Goal: Task Accomplishment & Management: Manage account settings

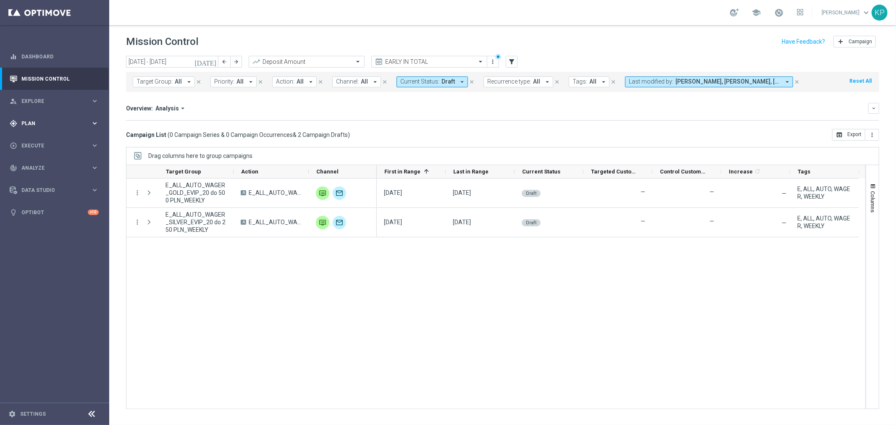
click at [87, 121] on span "Plan" at bounding box center [55, 123] width 69 height 5
click at [90, 107] on div "person_search Explore keyboard_arrow_right" at bounding box center [54, 101] width 108 height 22
click at [55, 119] on link "Customer Explorer" at bounding box center [55, 118] width 66 height 7
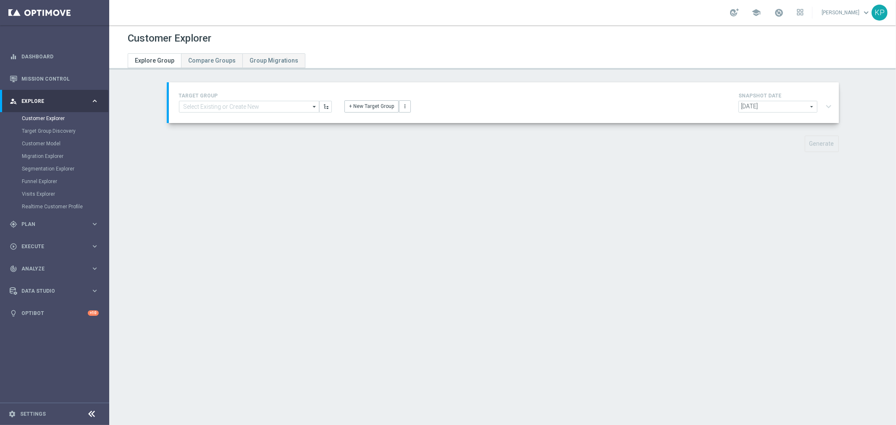
click at [497, 17] on div "school [PERSON_NAME] keyboard_arrow_down KP" at bounding box center [502, 12] width 787 height 25
click at [370, 100] on button "+ New Target Group" at bounding box center [372, 106] width 54 height 12
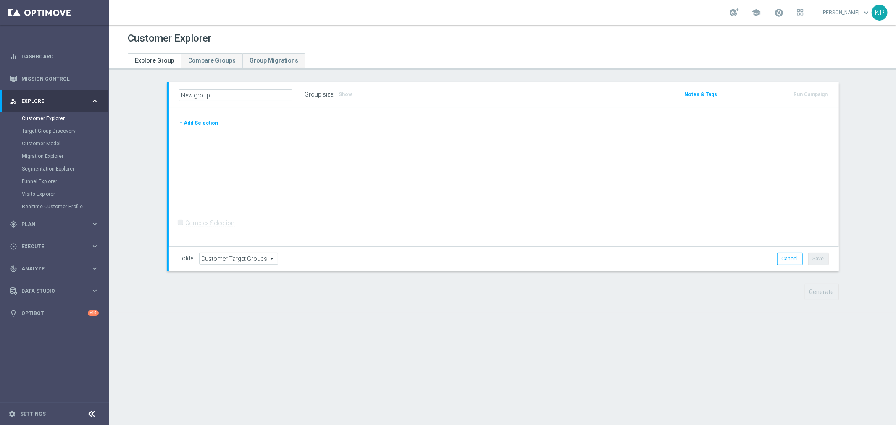
click at [665, 234] on form "Complex Selection Invalid Expression" at bounding box center [504, 232] width 650 height 30
click at [203, 123] on button "+ Add Selection" at bounding box center [199, 122] width 40 height 9
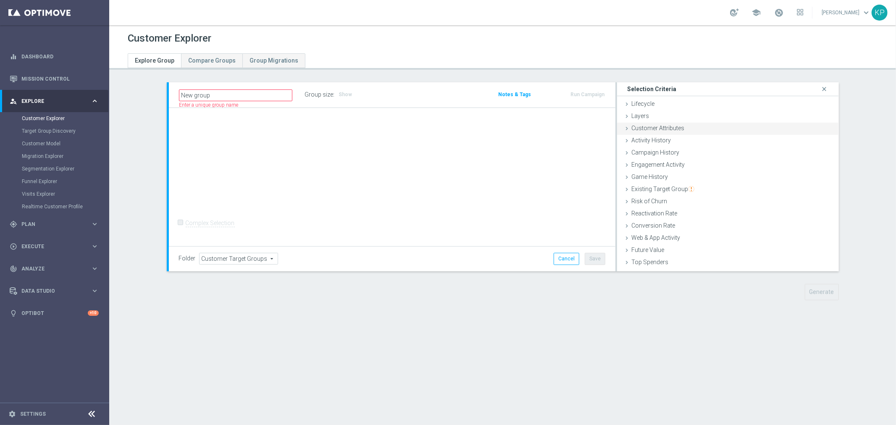
click at [653, 126] on span "Customer Attributes" at bounding box center [658, 128] width 53 height 7
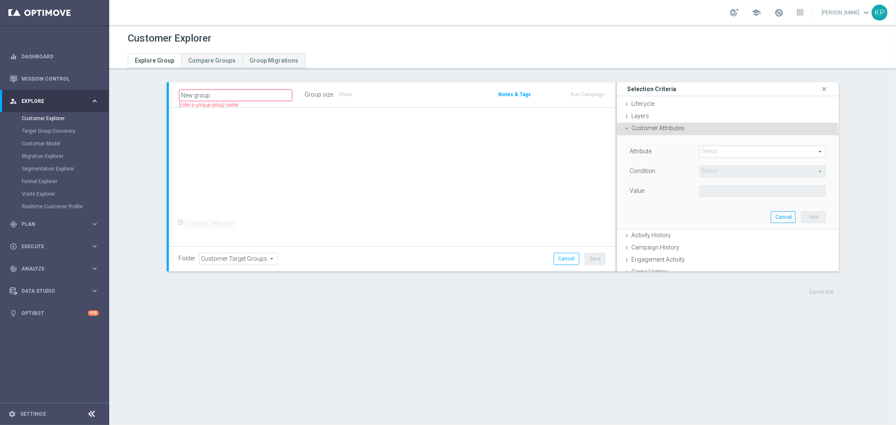
click at [706, 152] on span at bounding box center [763, 151] width 126 height 11
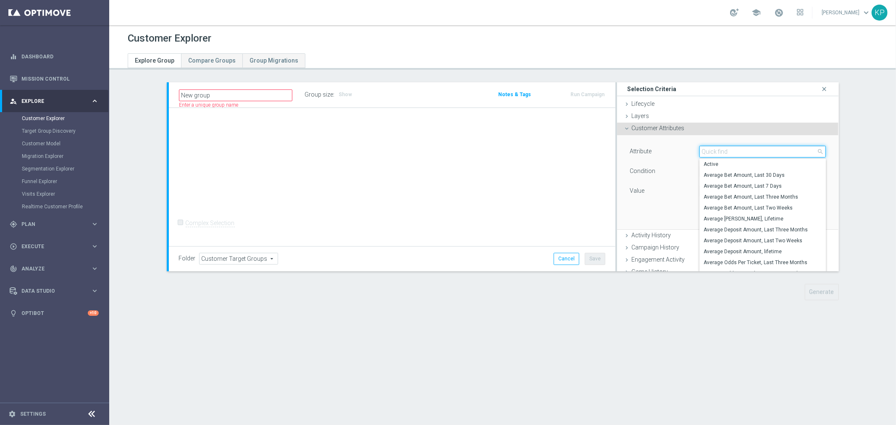
click at [706, 152] on input "search" at bounding box center [763, 152] width 127 height 12
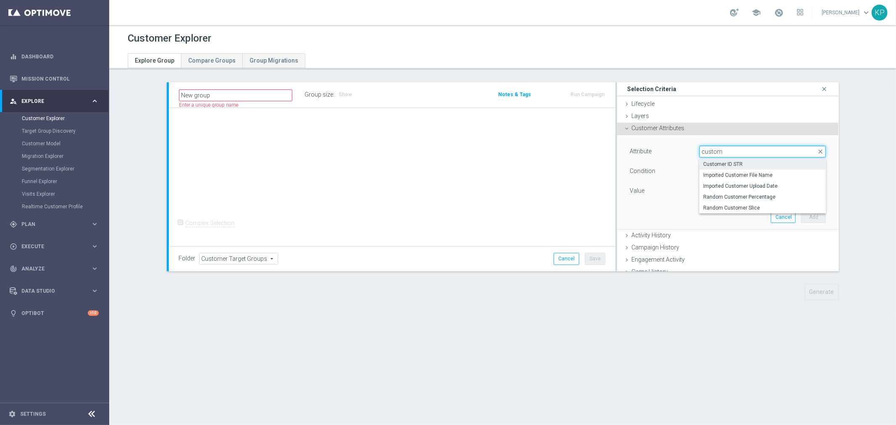
type input "custom"
click at [715, 165] on span "Customer ID STR" at bounding box center [763, 164] width 118 height 7
type input "Customer ID STR"
type input "Equals"
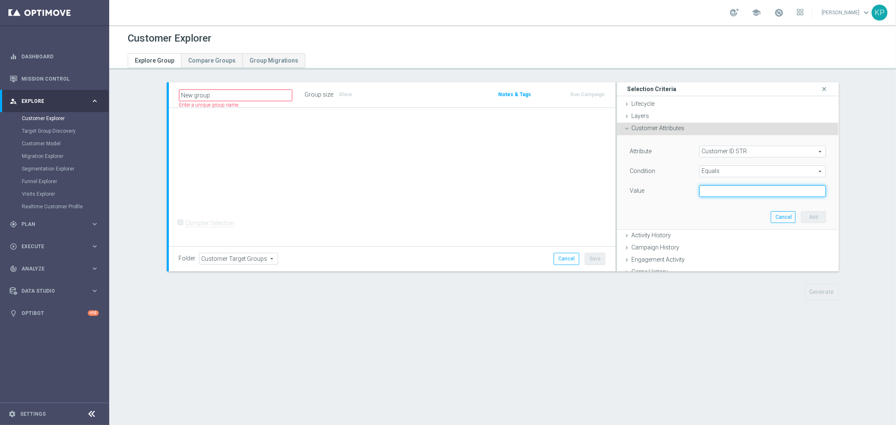
click at [723, 191] on input "text" at bounding box center [763, 191] width 127 height 12
paste input "1953582"
type input "1953582"
click at [810, 221] on button "Add" at bounding box center [813, 217] width 25 height 12
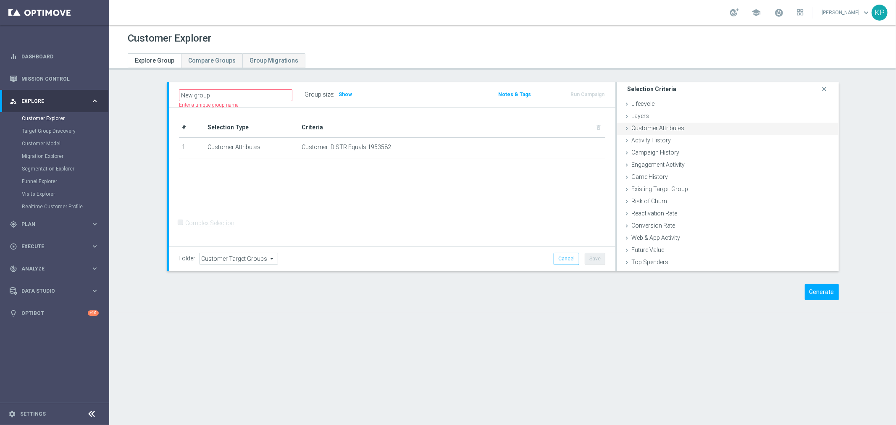
click at [715, 129] on div "Customer Attributes done selection saved" at bounding box center [728, 129] width 222 height 13
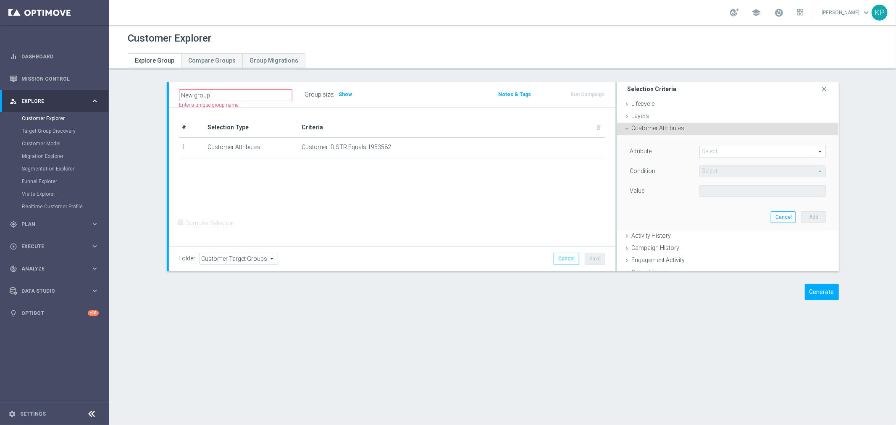
click at [738, 142] on div "Attribute Select arrow_drop_down search Condition Select arrow_drop_down search…" at bounding box center [728, 182] width 209 height 94
click at [732, 153] on span at bounding box center [763, 151] width 126 height 11
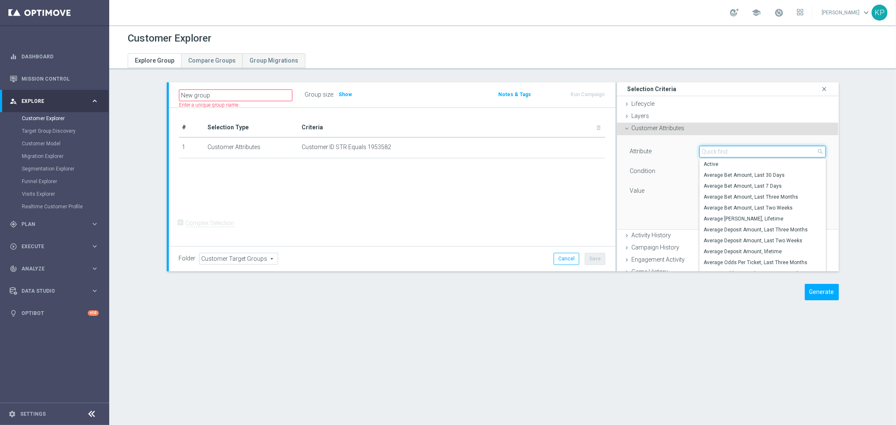
click at [732, 153] on input "search" at bounding box center [763, 152] width 127 height 12
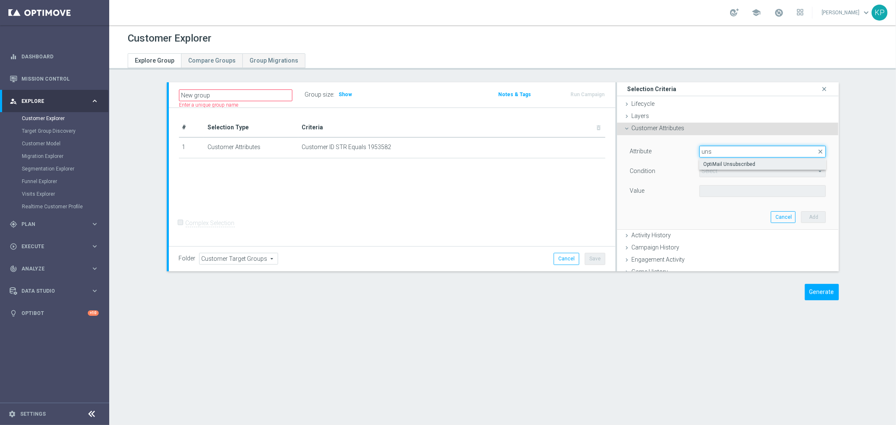
type input "uns"
click at [727, 159] on label "OptiMail Unsubscribed" at bounding box center [763, 164] width 127 height 11
type input "OptiMail Unsubscribed"
type input "Equals"
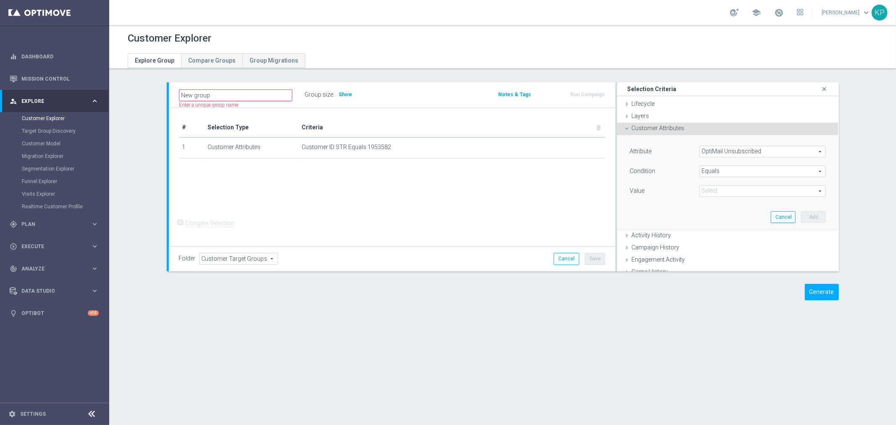
click at [717, 188] on span at bounding box center [763, 191] width 126 height 11
click at [716, 201] on span "STS" at bounding box center [763, 203] width 118 height 7
type input "STS"
click at [801, 216] on button "Add" at bounding box center [813, 217] width 25 height 12
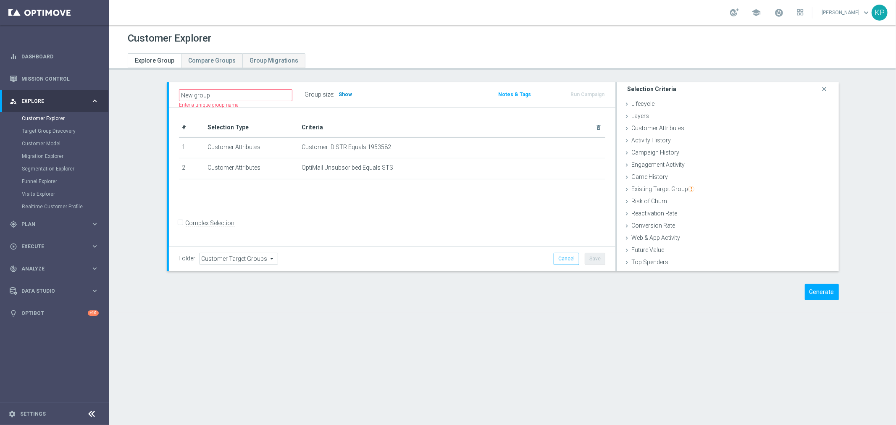
click at [339, 97] on span "Show" at bounding box center [345, 95] width 13 height 6
click at [381, 118] on th "Criteria delete_forever" at bounding box center [451, 127] width 307 height 19
click at [665, 337] on div "Customer Explorer Explore Group Compare Groups Group Migrations New group" at bounding box center [502, 225] width 787 height 400
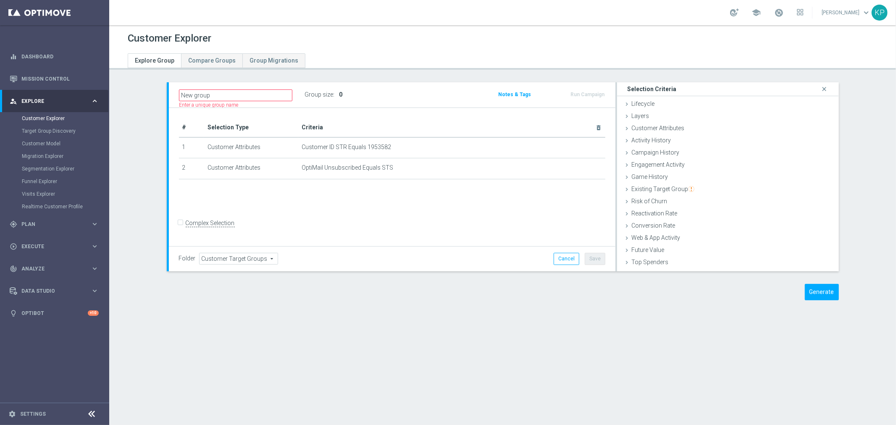
click at [641, 358] on div "Customer Explorer Explore Group Compare Groups Group Migrations New group" at bounding box center [502, 225] width 787 height 400
click at [578, 166] on icon "mode_edit" at bounding box center [581, 168] width 7 height 7
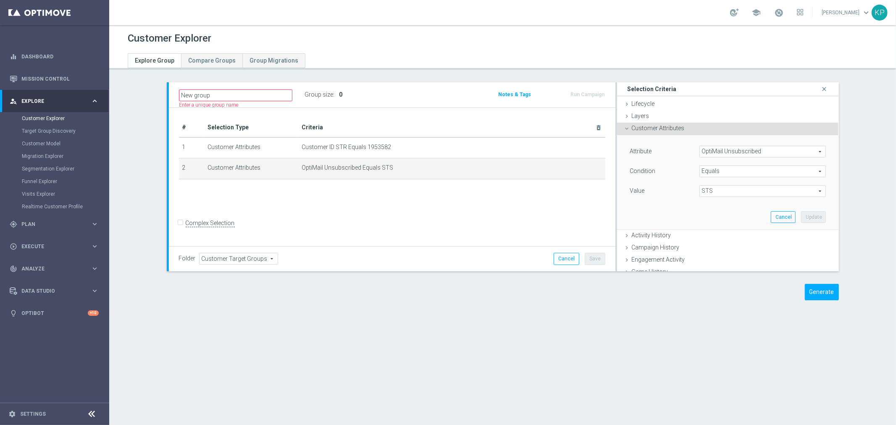
drag, startPoint x: 692, startPoint y: 145, endPoint x: 701, endPoint y: 152, distance: 11.7
click at [693, 146] on div "OptiMail Unsubscribed OptiMail Unsubscribed arrow_drop_down search" at bounding box center [763, 152] width 140 height 12
click at [701, 152] on span "OptiMail Unsubscribed" at bounding box center [763, 151] width 126 height 11
click at [0, 0] on input "search" at bounding box center [0, 0] width 0 height 0
type input "market"
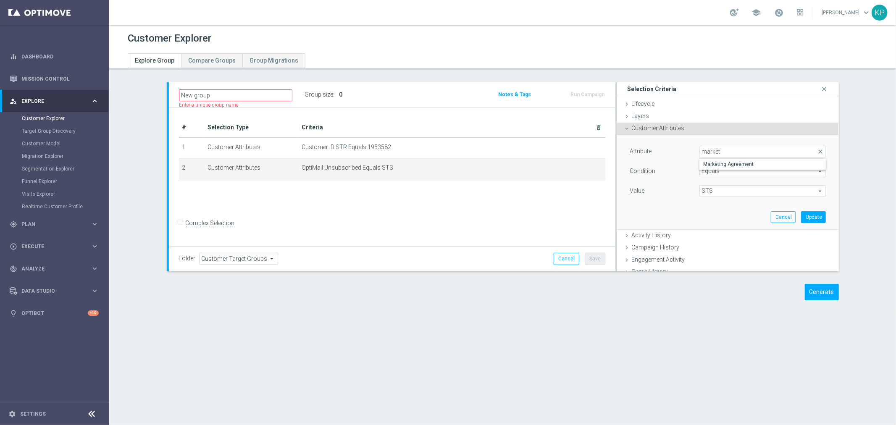
click at [708, 162] on span "Marketing Agreement" at bounding box center [763, 164] width 118 height 7
type input "Marketing Agreement"
click at [743, 190] on span "STS" at bounding box center [763, 191] width 126 height 11
click at [724, 225] on span "True" at bounding box center [763, 225] width 118 height 7
type input "True"
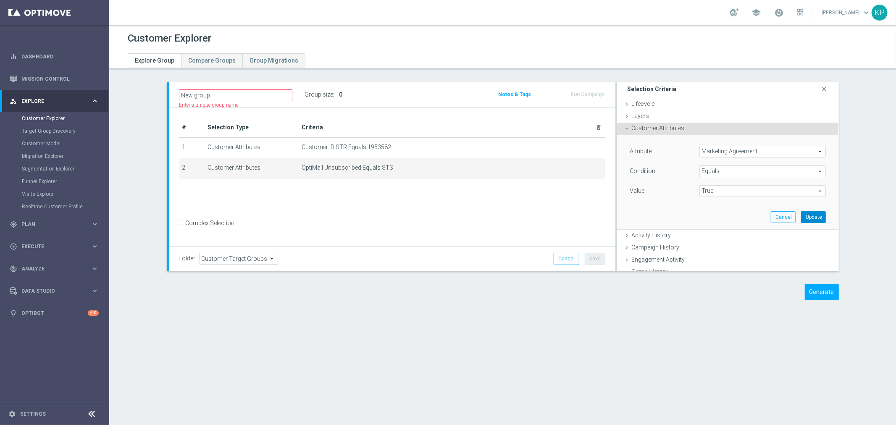
click at [801, 214] on button "Update" at bounding box center [813, 217] width 25 height 12
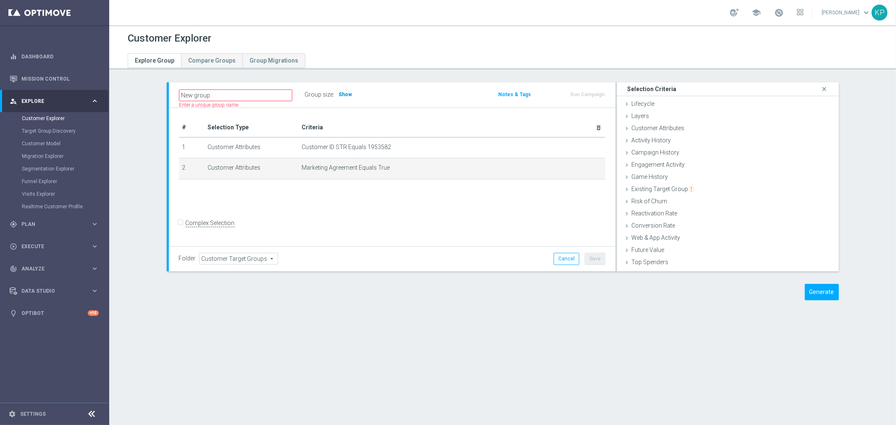
click at [346, 93] on span "Show" at bounding box center [345, 95] width 13 height 6
click at [578, 166] on icon "mode_edit" at bounding box center [581, 168] width 7 height 7
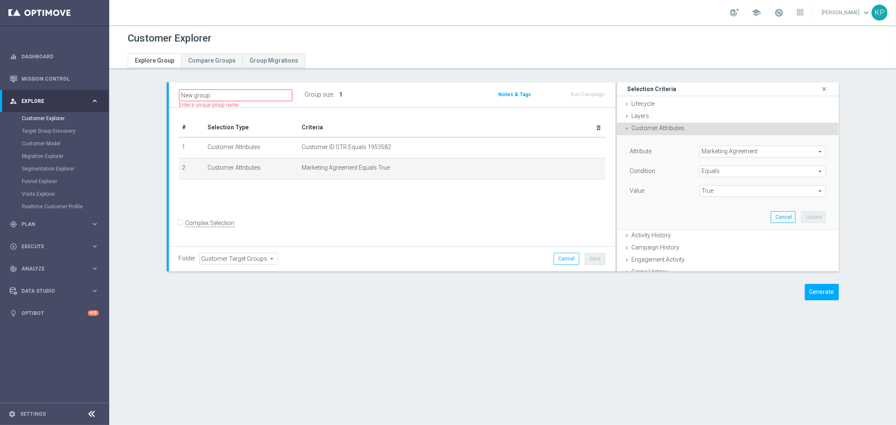
click at [719, 190] on span "True" at bounding box center [763, 191] width 126 height 11
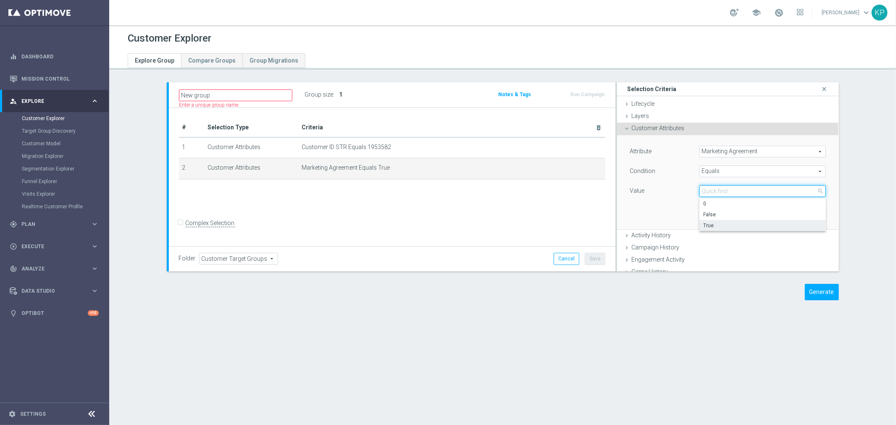
click at [719, 190] on input "search" at bounding box center [763, 191] width 127 height 12
type input "fa"
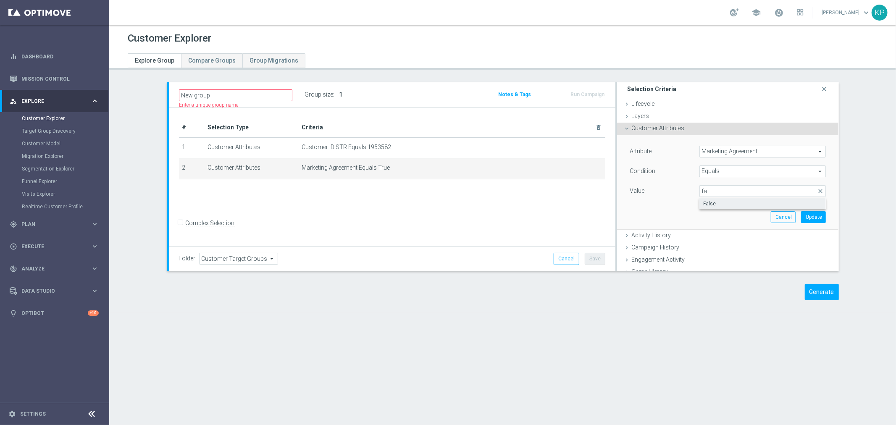
click at [724, 202] on span "False" at bounding box center [763, 203] width 118 height 7
type input "False"
click at [803, 212] on button "Update" at bounding box center [813, 217] width 25 height 12
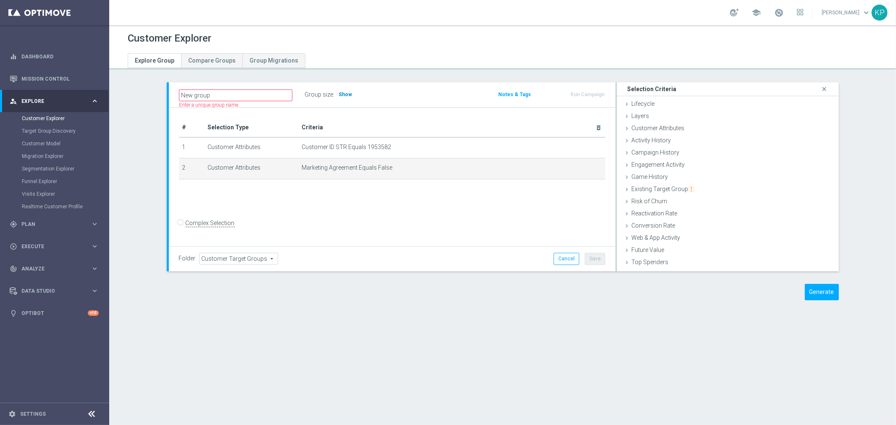
click at [340, 95] on span "Show" at bounding box center [345, 95] width 13 height 6
click at [398, 113] on div "# Selection Type Criteria delete_forever 1 Customer Attributes Customer ID STR …" at bounding box center [392, 177] width 447 height 139
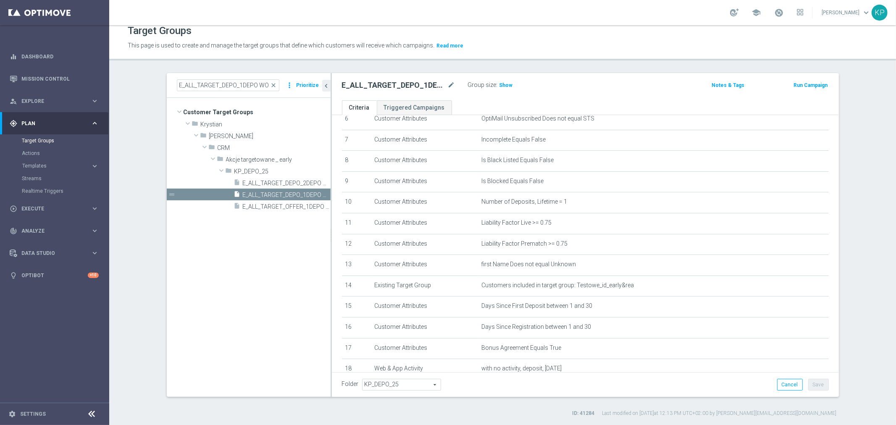
scroll to position [0, 62]
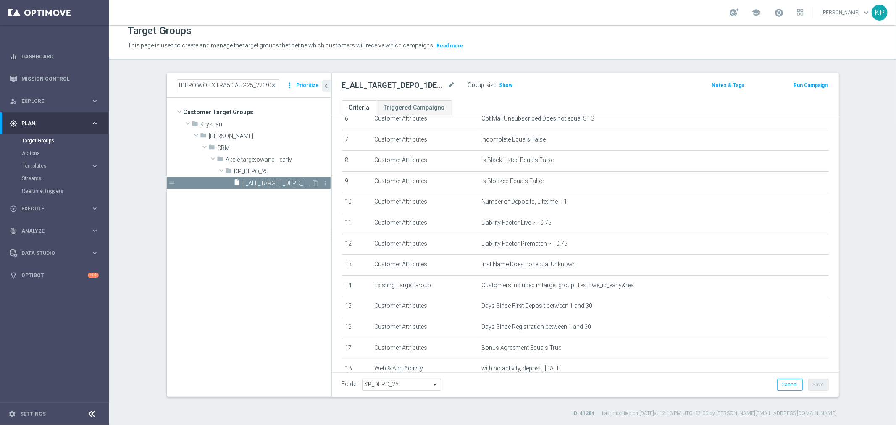
click at [275, 180] on span "E_ALL_TARGET_DEPO_1DEPO WO EXTRA50 AUG25_220925" at bounding box center [277, 183] width 69 height 7
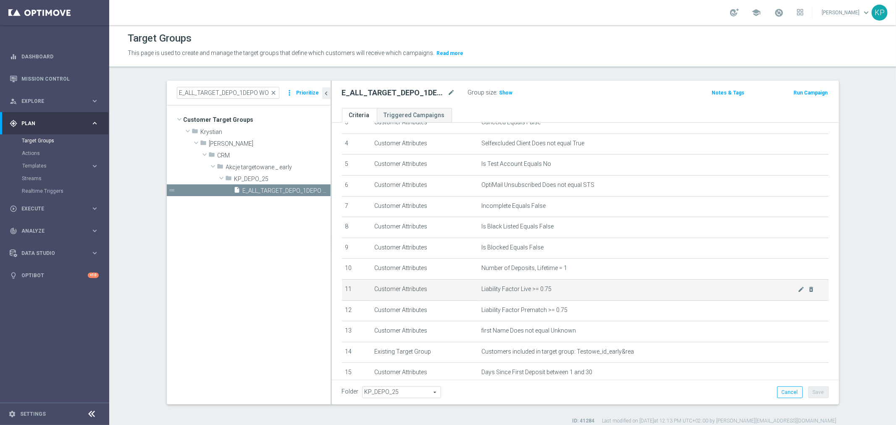
scroll to position [140, 0]
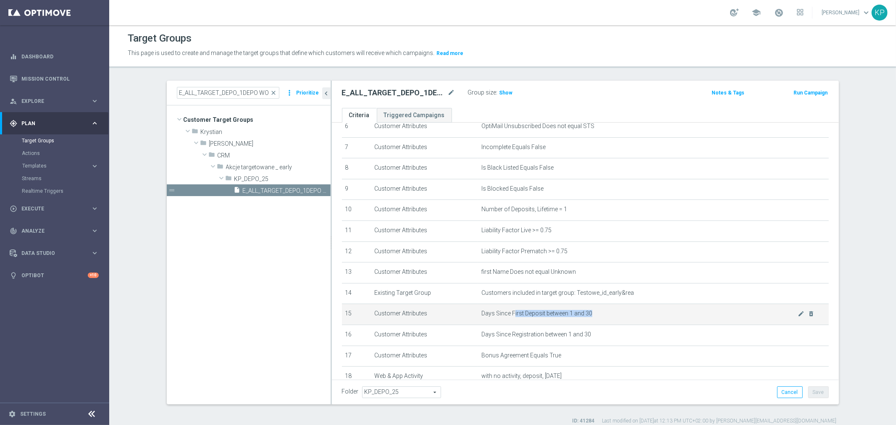
drag, startPoint x: 508, startPoint y: 311, endPoint x: 557, endPoint y: 318, distance: 48.8
click at [557, 318] on td "Days Since First Deposit between 1 and 30 mode_edit delete_forever" at bounding box center [653, 314] width 351 height 21
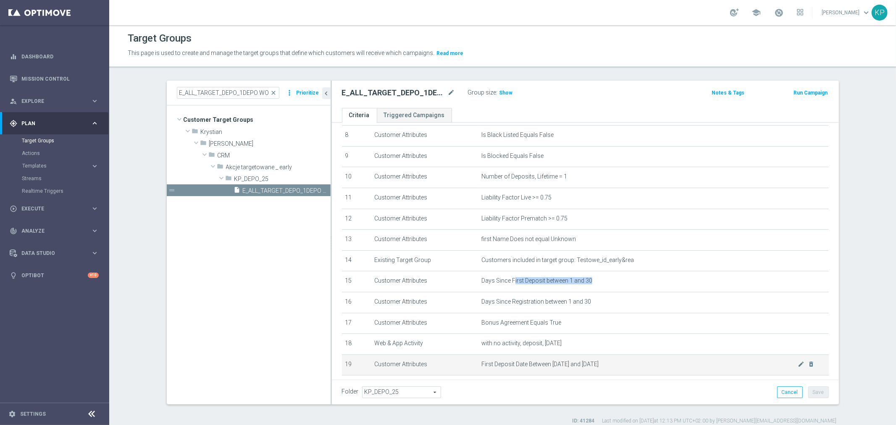
scroll to position [215, 0]
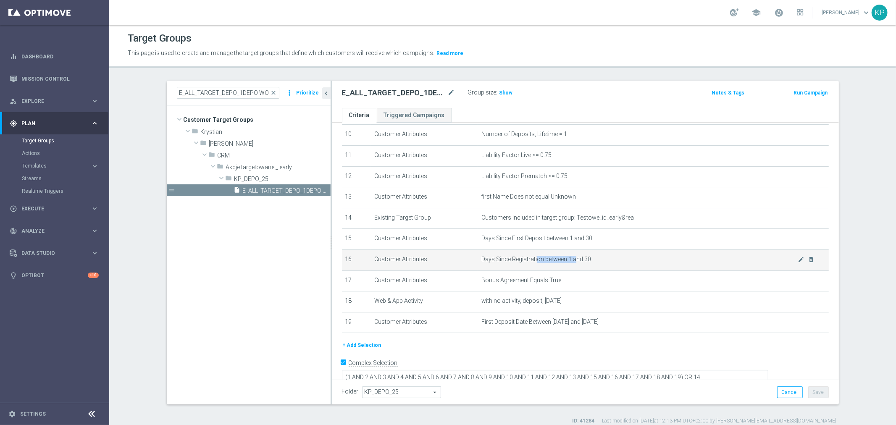
drag, startPoint x: 530, startPoint y: 256, endPoint x: 571, endPoint y: 257, distance: 40.3
click at [571, 257] on span "Days Since Registration between 1 and 30" at bounding box center [640, 259] width 316 height 7
click at [559, 263] on td "Days Since Registration between 1 and 30 mode_edit delete_forever" at bounding box center [653, 260] width 351 height 21
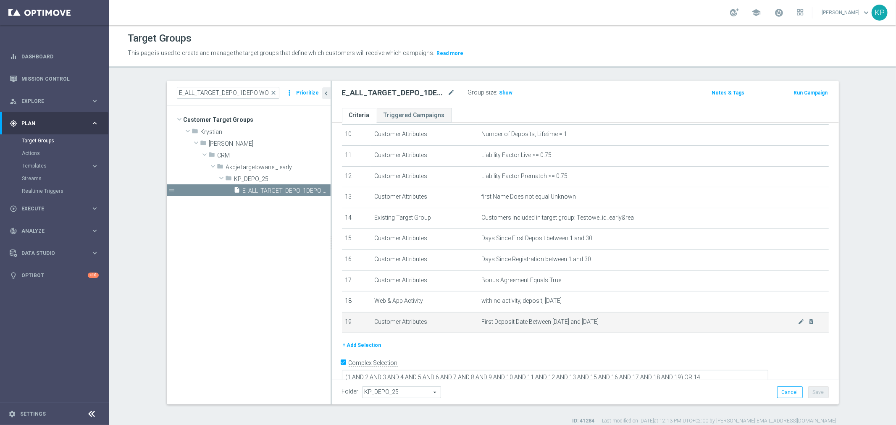
drag, startPoint x: 548, startPoint y: 316, endPoint x: 619, endPoint y: 321, distance: 71.6
click at [619, 321] on span "First Deposit Date Between 2025-08-21 and 2025-08-31" at bounding box center [640, 322] width 316 height 7
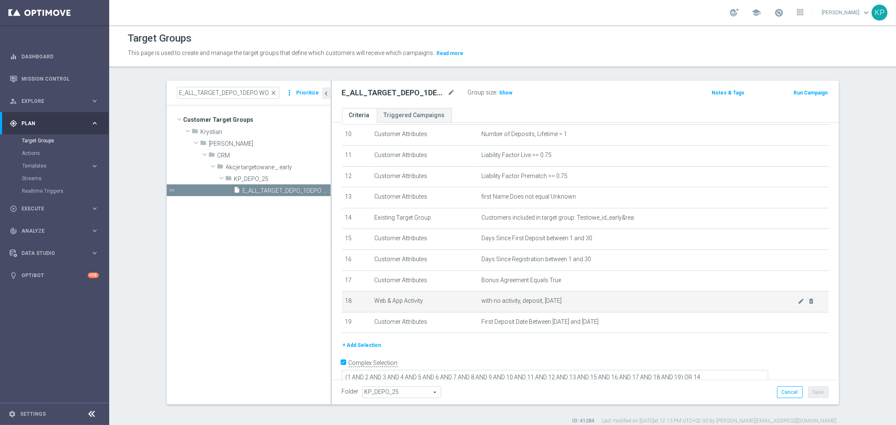
click at [567, 297] on span "with no activity, deposit, today" at bounding box center [640, 300] width 316 height 7
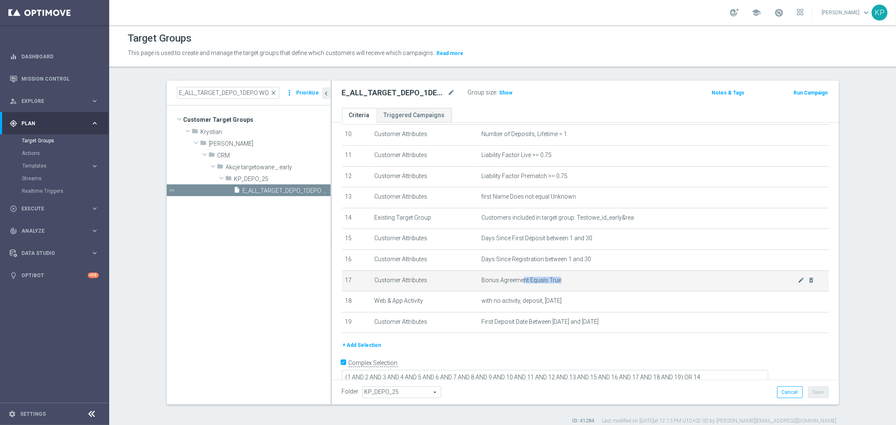
drag, startPoint x: 520, startPoint y: 277, endPoint x: 551, endPoint y: 283, distance: 32.0
click at [551, 283] on td "Bonus Agreement Equals True mode_edit delete_forever" at bounding box center [653, 281] width 351 height 21
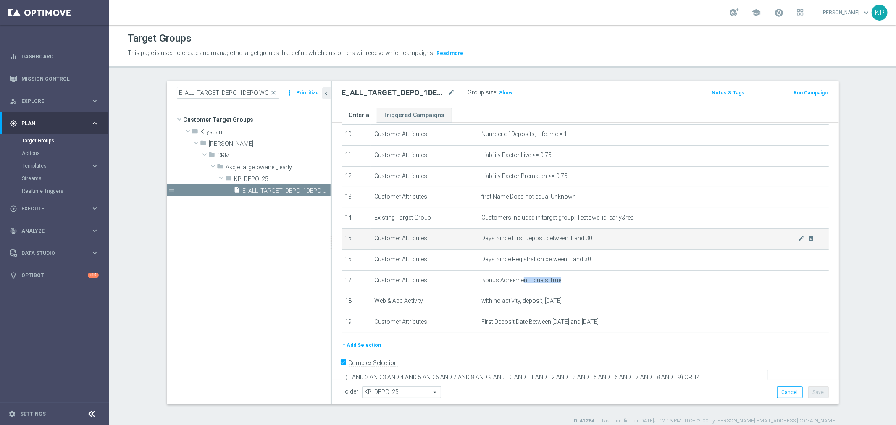
scroll to position [28, 0]
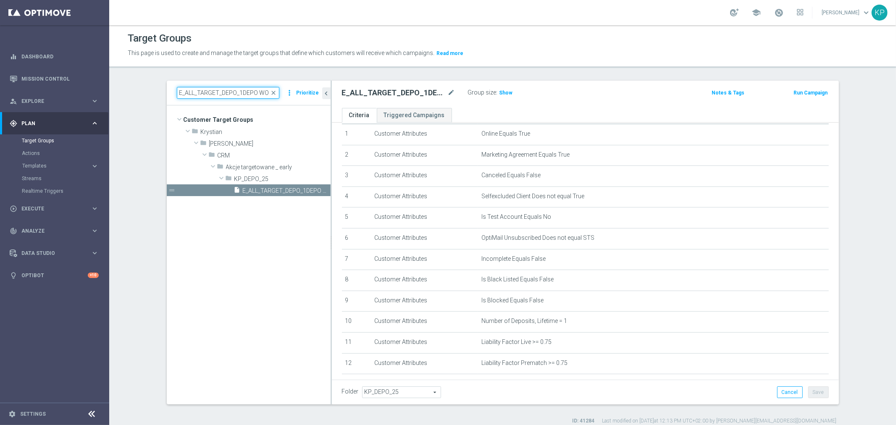
click at [248, 95] on input "E_ALL_TARGET_DEPO_1DEPO WO EXTRA50 AUG25_220925" at bounding box center [228, 93] width 103 height 12
paste input "2"
type input "E_ALL_TARGET_DEPO_2DEPO WO EXTRA50 AUG25_220925"
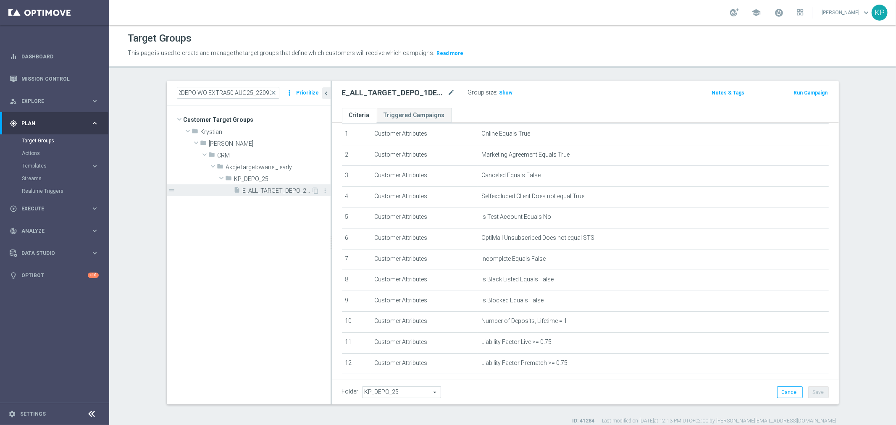
click at [265, 194] on span "E_ALL_TARGET_DEPO_2DEPO WO EXTRA50 AUG25_220925" at bounding box center [277, 190] width 69 height 7
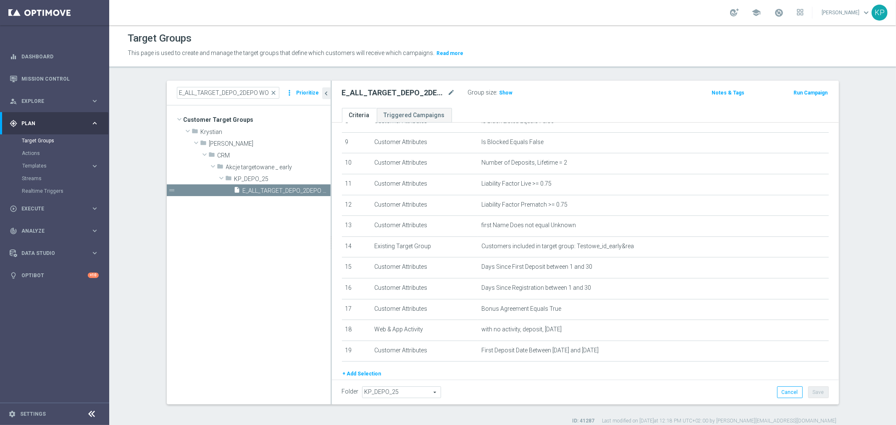
scroll to position [215, 0]
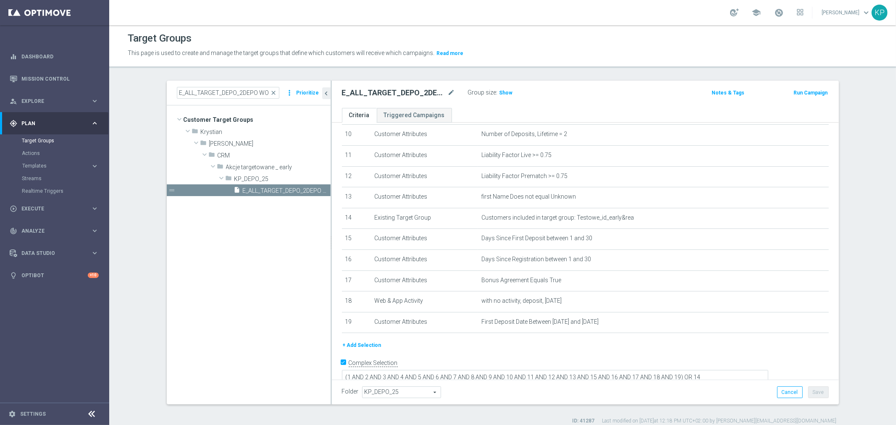
click at [657, 11] on div "school [PERSON_NAME] keyboard_arrow_down KP" at bounding box center [502, 12] width 787 height 25
